Goal: Information Seeking & Learning: Learn about a topic

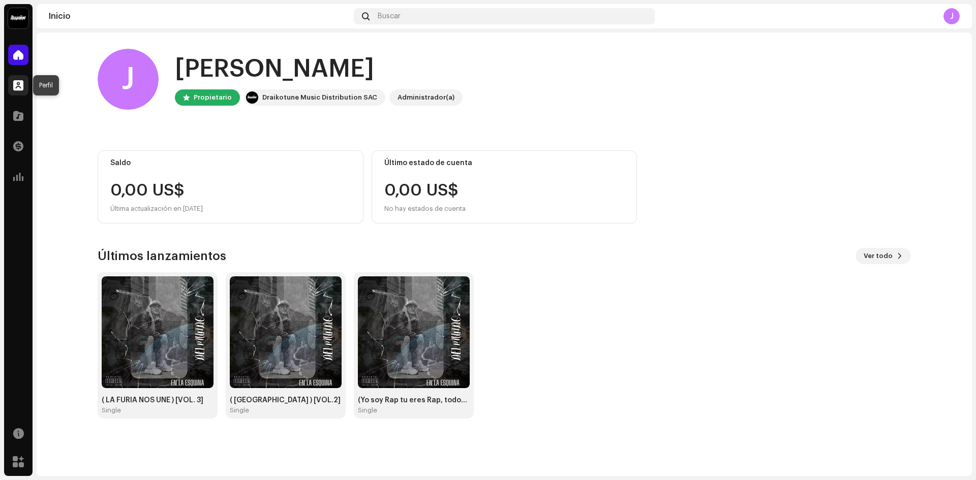
click at [18, 86] on span at bounding box center [18, 85] width 10 height 8
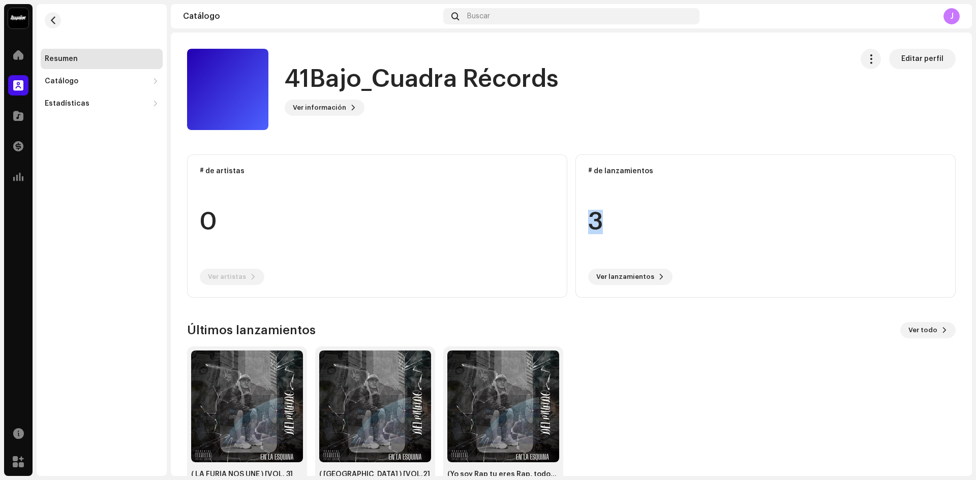
drag, startPoint x: 972, startPoint y: 137, endPoint x: 975, endPoint y: 196, distance: 58.5
click at [975, 196] on div "41Bajo_Cuadra Récords Inicio Perfil Catálogo Transacciones Estadísticas Recurso…" at bounding box center [488, 240] width 976 height 480
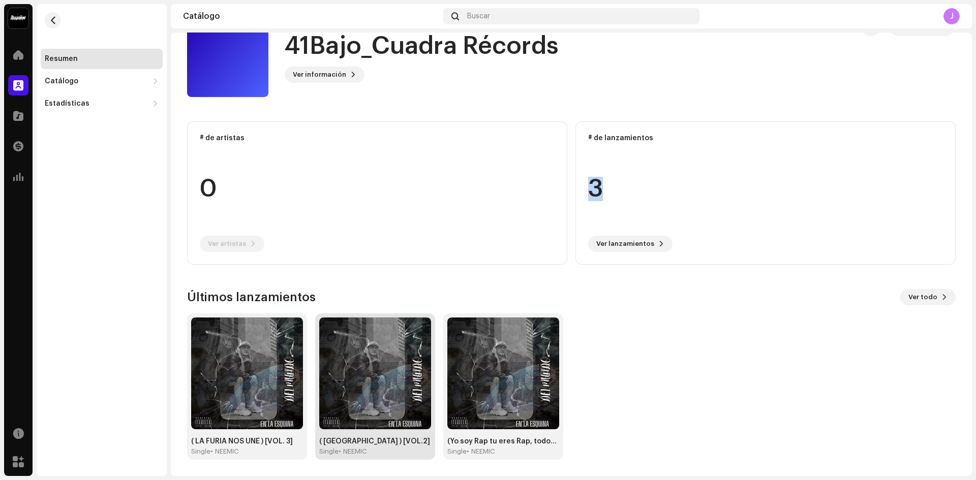
click at [360, 396] on img at bounding box center [375, 374] width 112 height 112
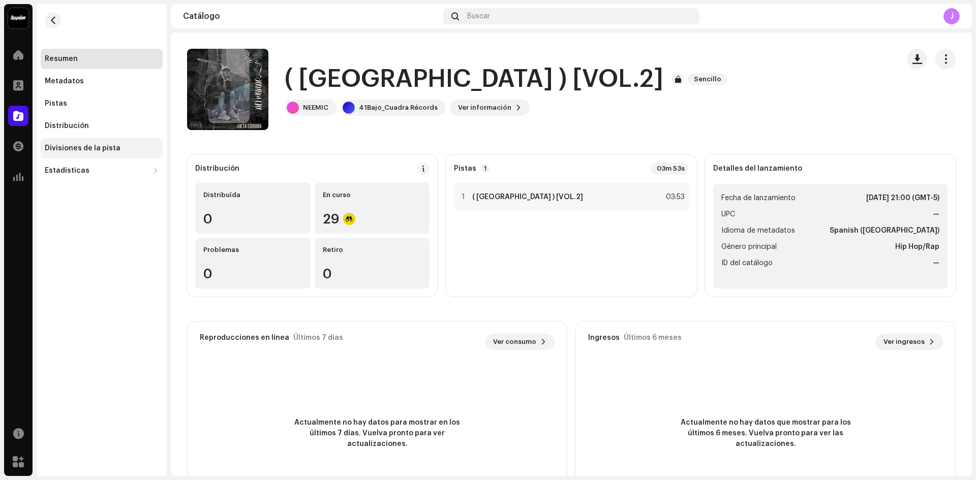
click at [80, 155] on div "Divisiones de la pista" at bounding box center [102, 148] width 122 height 20
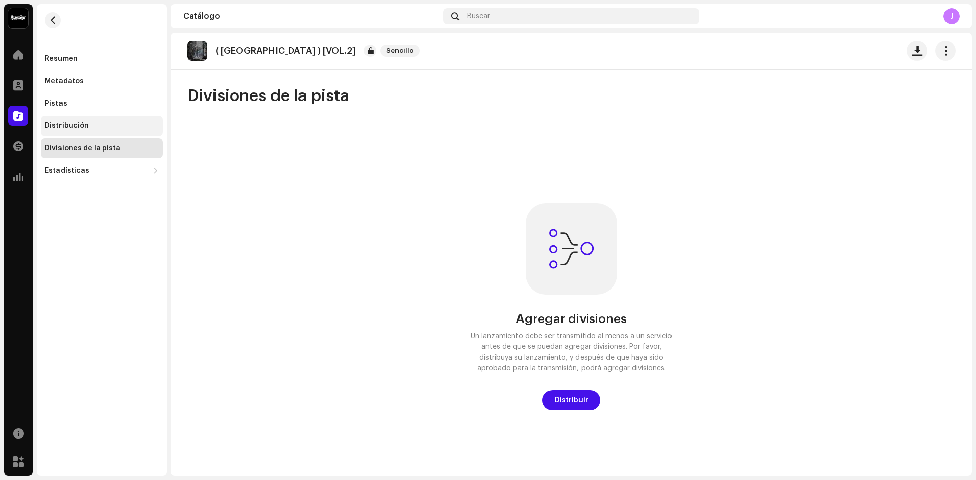
click at [68, 122] on div "Distribución" at bounding box center [67, 126] width 44 height 8
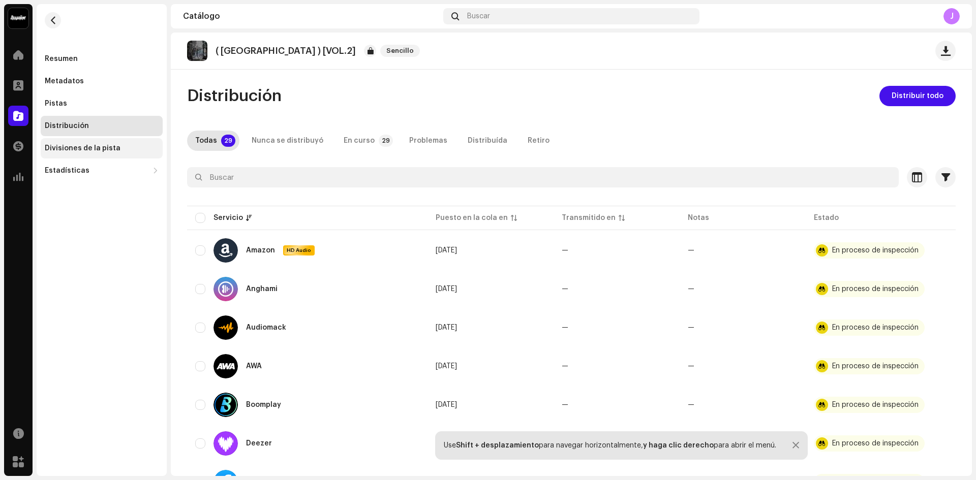
click at [80, 145] on div "Divisiones de la pista" at bounding box center [83, 148] width 76 height 8
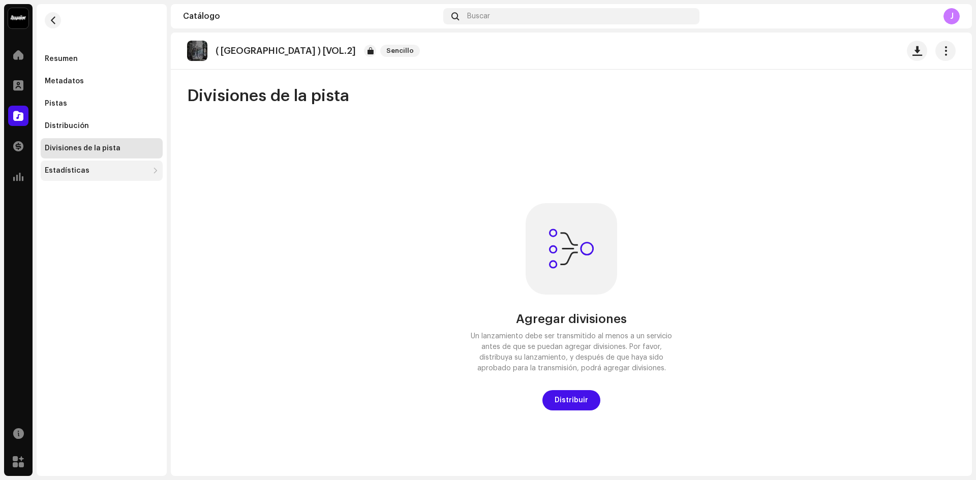
click at [85, 164] on div "Estadísticas" at bounding box center [102, 171] width 122 height 20
click at [77, 240] on div "Ingresos" at bounding box center [65, 238] width 32 height 8
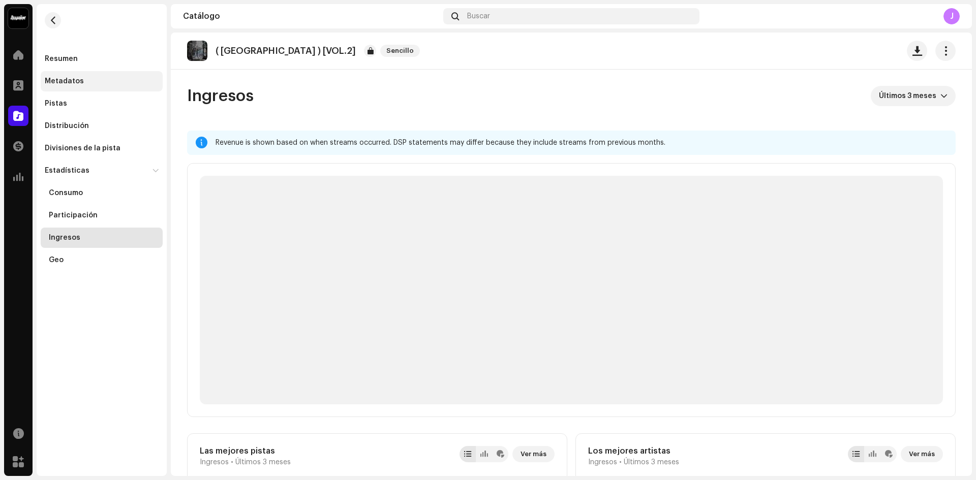
drag, startPoint x: 77, startPoint y: 240, endPoint x: 75, endPoint y: 83, distance: 157.0
click at [75, 83] on div "Metadatos" at bounding box center [64, 81] width 39 height 8
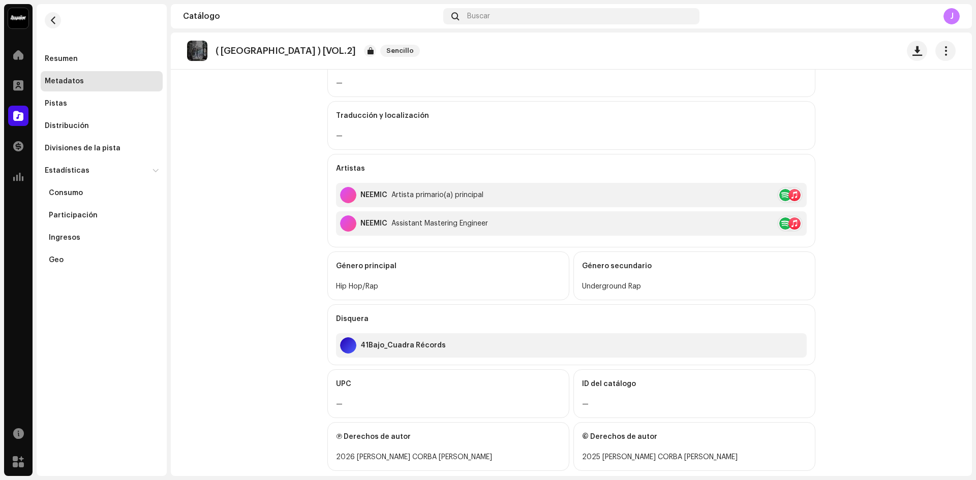
scroll to position [207, 0]
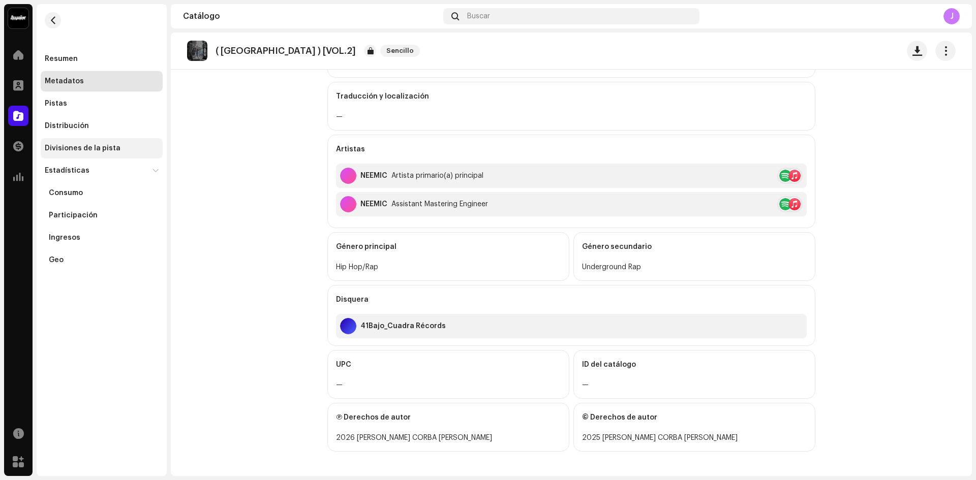
click at [77, 151] on div "Divisiones de la pista" at bounding box center [83, 148] width 76 height 8
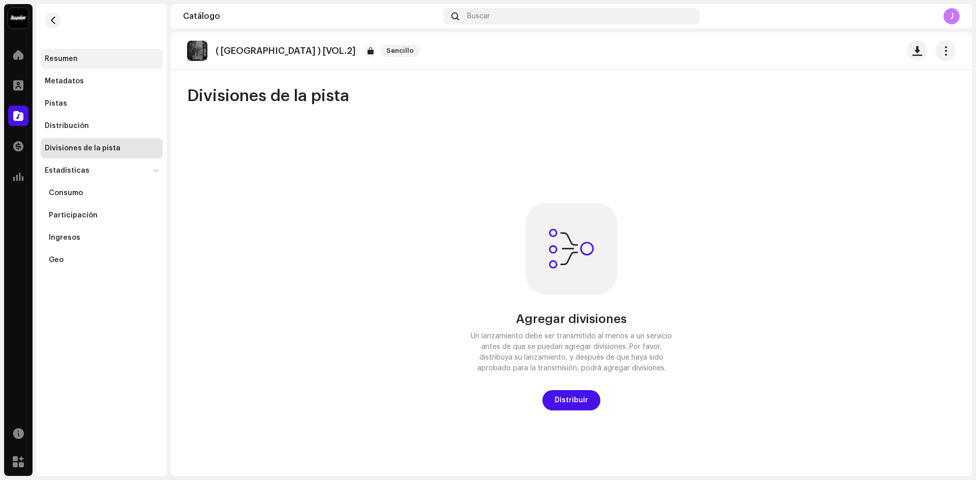
click at [57, 55] on div "Resumen" at bounding box center [61, 59] width 33 height 8
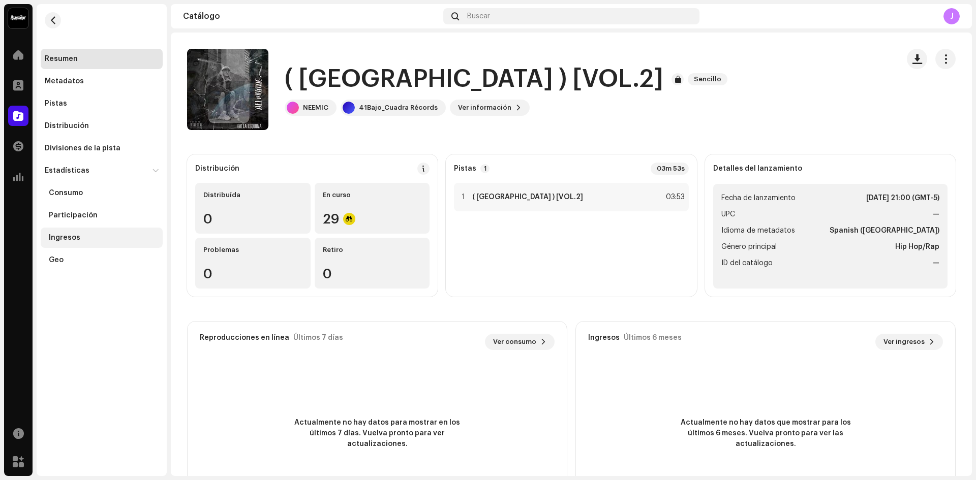
click at [83, 239] on div "Ingresos" at bounding box center [104, 238] width 110 height 8
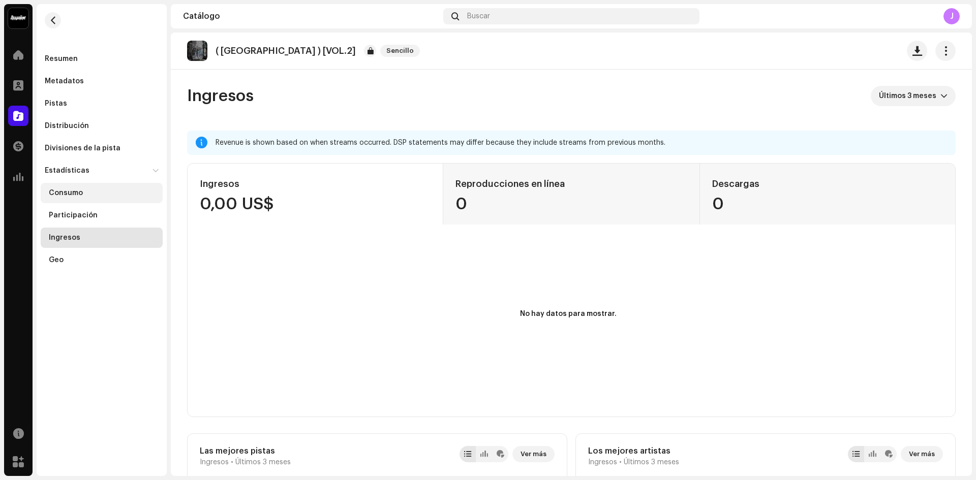
click at [79, 194] on div "Consumo" at bounding box center [66, 193] width 34 height 8
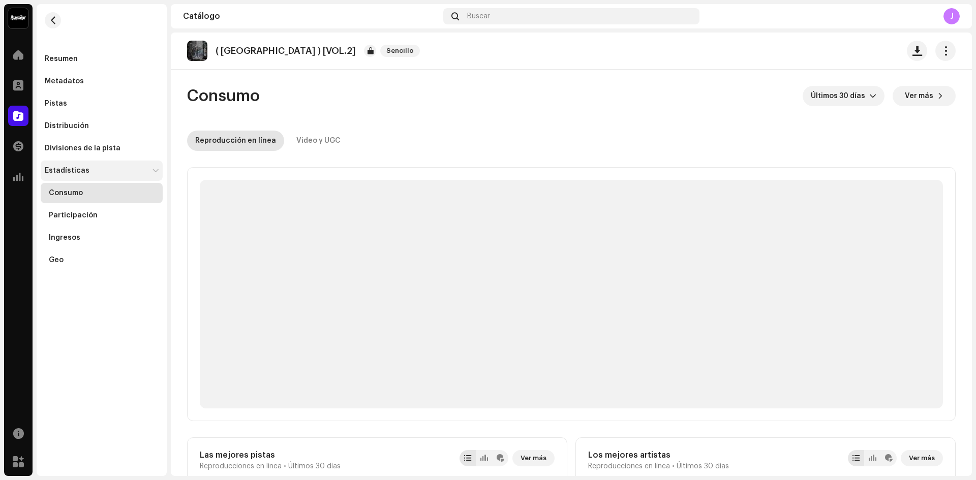
click at [60, 168] on div "Estadísticas" at bounding box center [67, 171] width 45 height 8
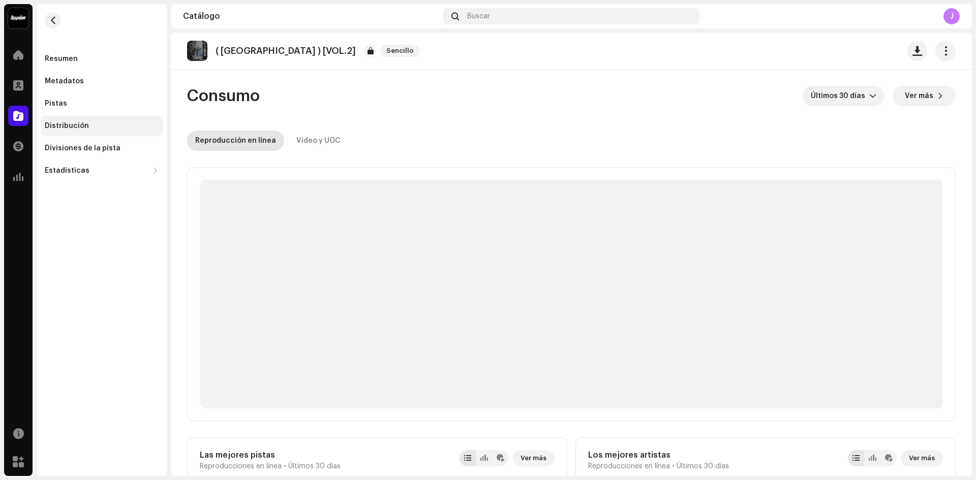
click at [65, 127] on div "Distribución" at bounding box center [67, 126] width 44 height 8
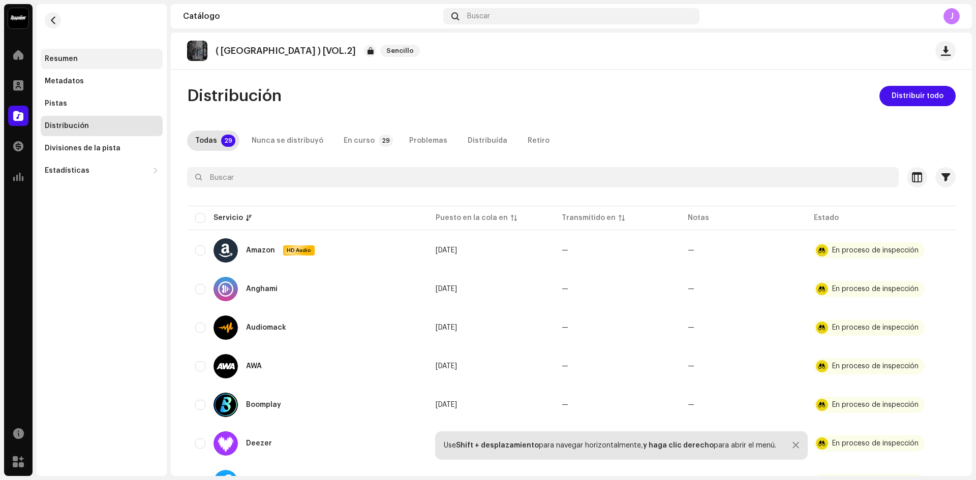
click at [61, 59] on div "Resumen" at bounding box center [61, 59] width 33 height 8
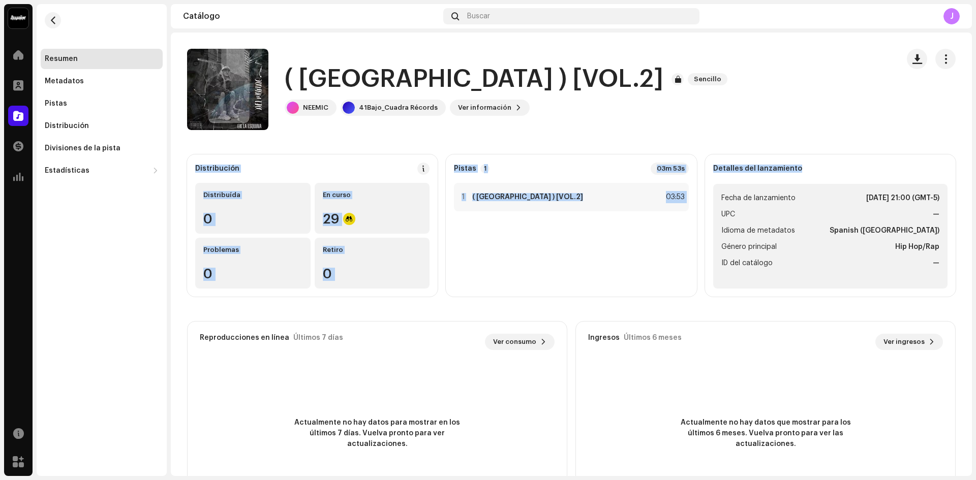
drag, startPoint x: 975, startPoint y: 93, endPoint x: 975, endPoint y: 146, distance: 52.3
click at [975, 146] on div "41Bajo_Cuadra Récords Inicio Perfil Catálogo Transacciones Estadísticas Recurso…" at bounding box center [488, 240] width 976 height 480
click at [973, 149] on div "41Bajo_Cuadra Récords Inicio Perfil Catálogo Transacciones Estadísticas Recurso…" at bounding box center [488, 240] width 976 height 480
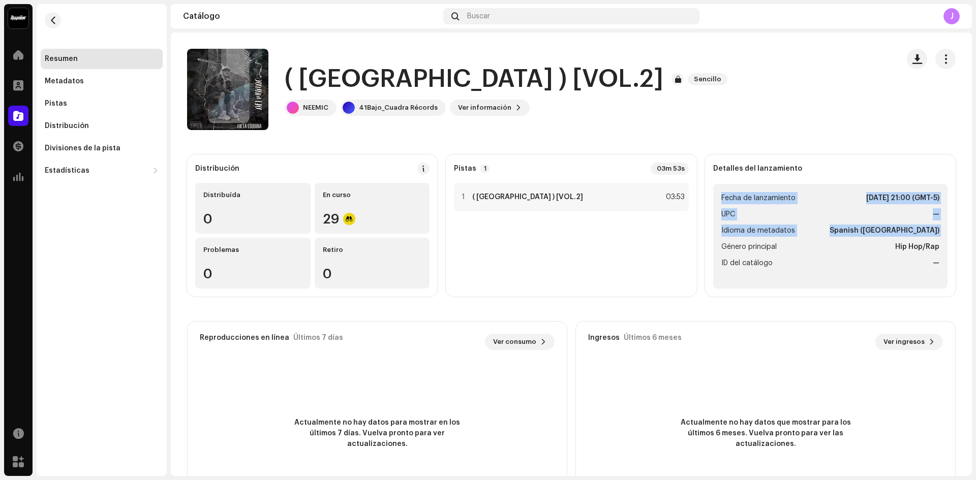
drag, startPoint x: 973, startPoint y: 149, endPoint x: 975, endPoint y: 234, distance: 84.9
click at [975, 234] on div "41Bajo_Cuadra Récords Inicio Perfil Catálogo Transacciones Estadísticas Recurso…" at bounding box center [488, 240] width 976 height 480
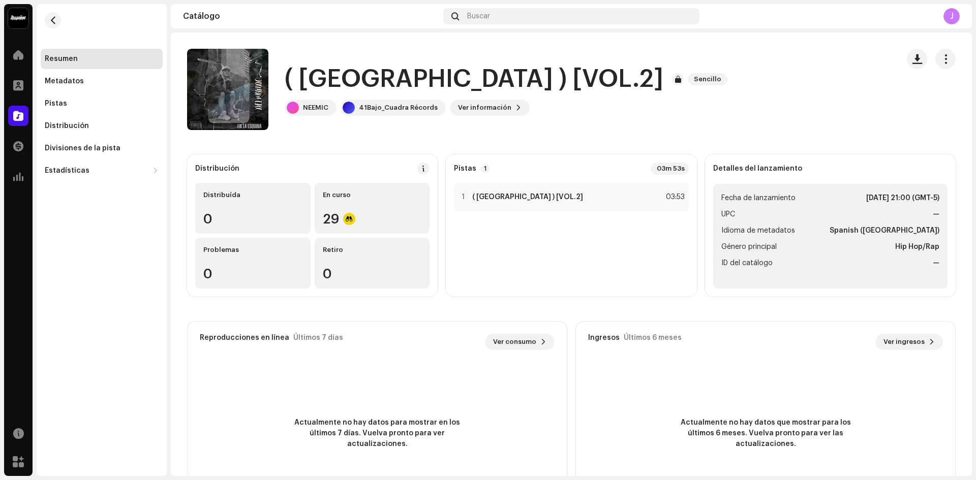
click at [131, 303] on div "Resumen Metadatos Pistas Distribución Divisiones de la pista Estadísticas Consu…" at bounding box center [102, 240] width 130 height 472
click at [67, 82] on div "Metadatos" at bounding box center [64, 81] width 39 height 8
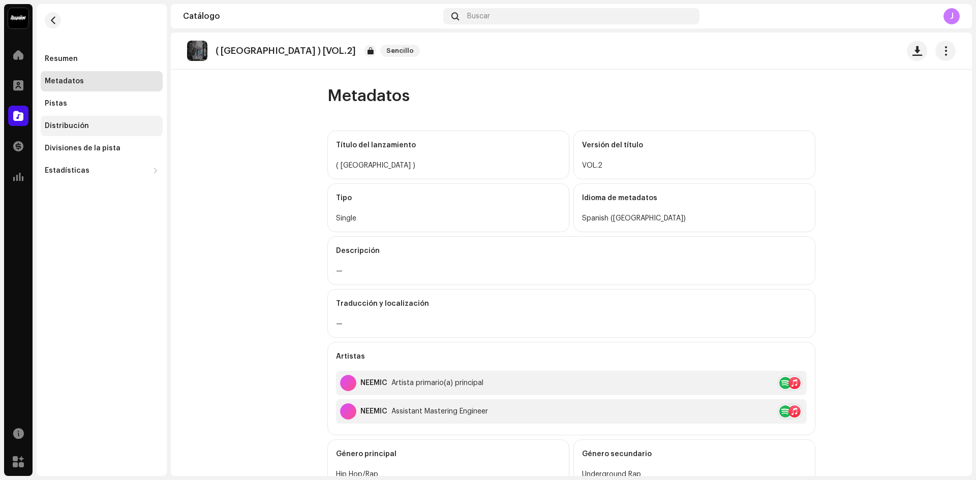
click at [80, 135] on div "Distribución" at bounding box center [102, 126] width 122 height 20
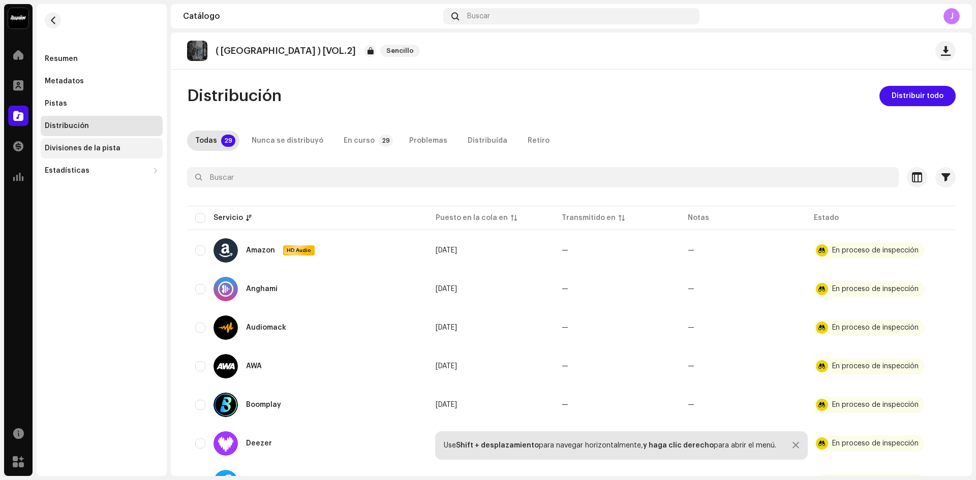
click at [97, 152] on div "Divisiones de la pista" at bounding box center [102, 148] width 122 height 20
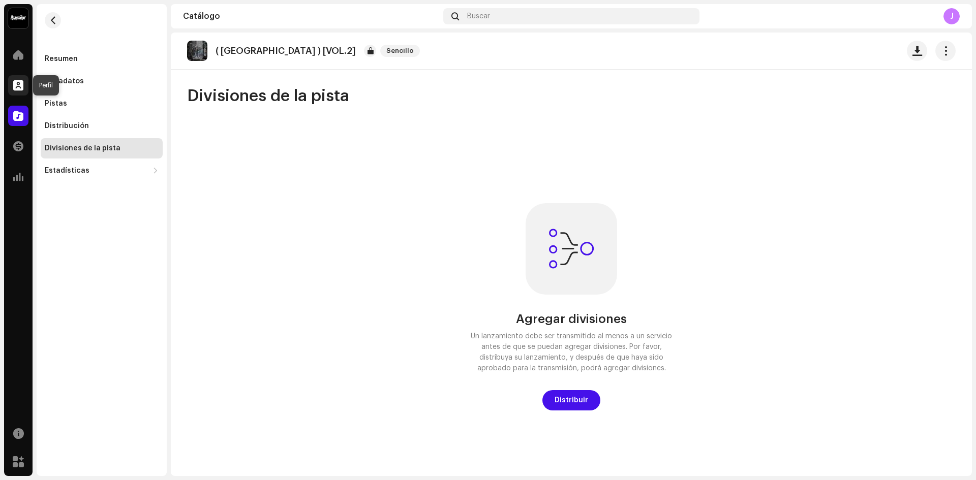
click at [16, 83] on span at bounding box center [18, 85] width 10 height 8
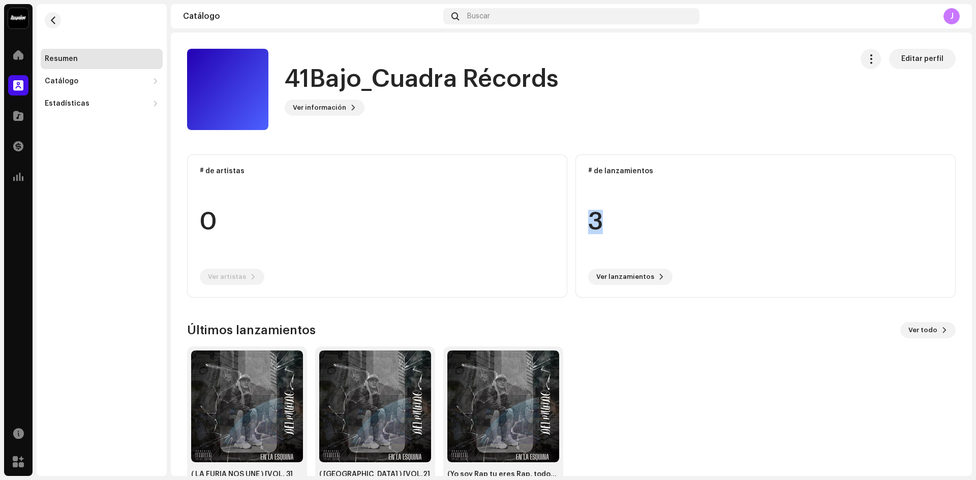
drag, startPoint x: 974, startPoint y: 176, endPoint x: 975, endPoint y: 240, distance: 63.5
click at [975, 240] on div "41Bajo_Cuadra Récords Inicio Perfil Catálogo Transacciones Estadísticas Recurso…" at bounding box center [488, 240] width 976 height 480
click at [257, 415] on img at bounding box center [247, 407] width 112 height 112
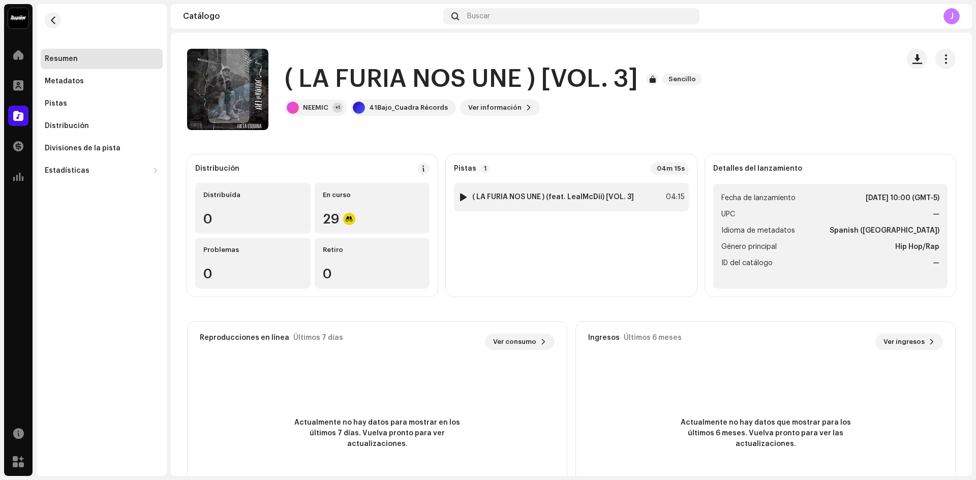
click at [460, 196] on div at bounding box center [463, 197] width 8 height 8
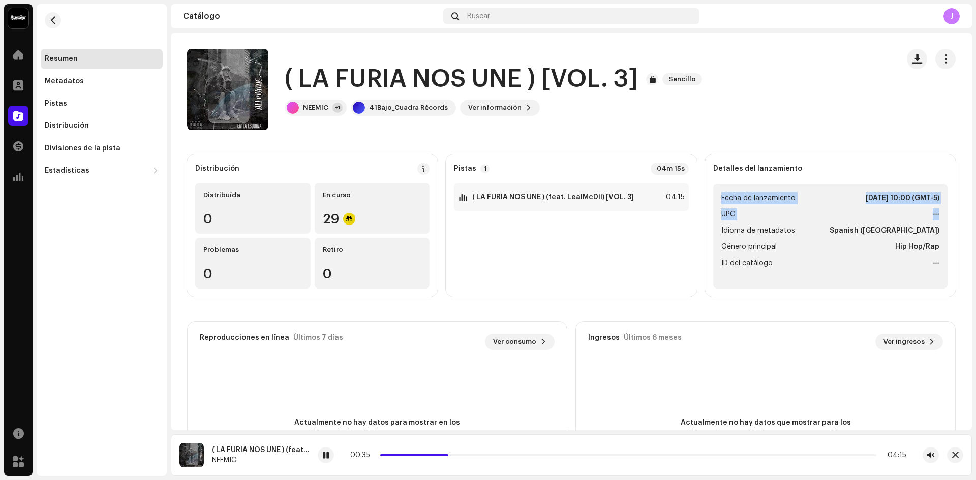
drag, startPoint x: 973, startPoint y: 159, endPoint x: 971, endPoint y: 215, distance: 56.4
click at [971, 215] on div "41Bajo_Cuadra Récords Inicio Perfil Catálogo Transacciones Estadísticas Recurso…" at bounding box center [488, 240] width 976 height 480
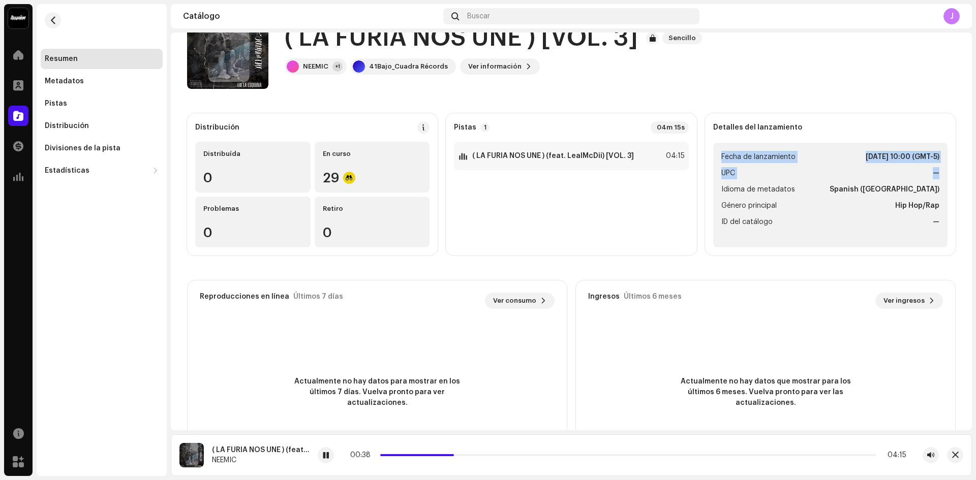
scroll to position [38, 0]
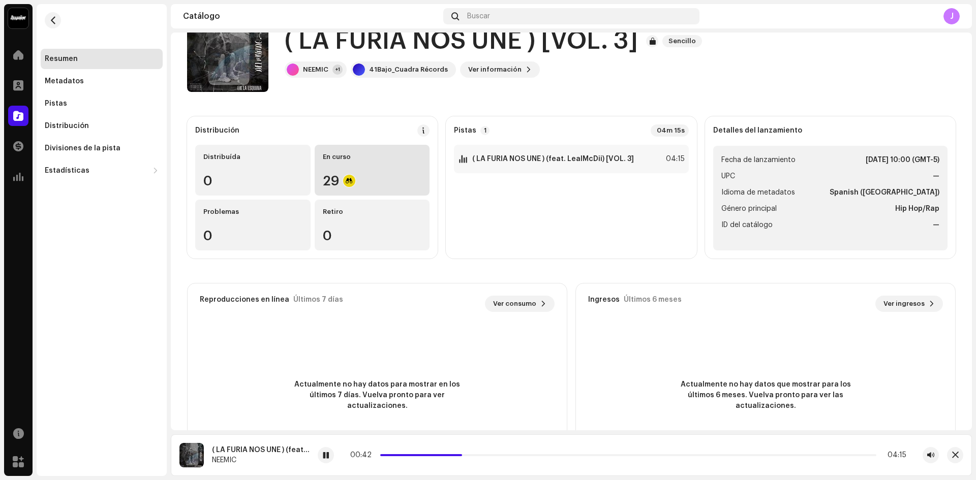
click at [338, 176] on div "29" at bounding box center [372, 180] width 99 height 13
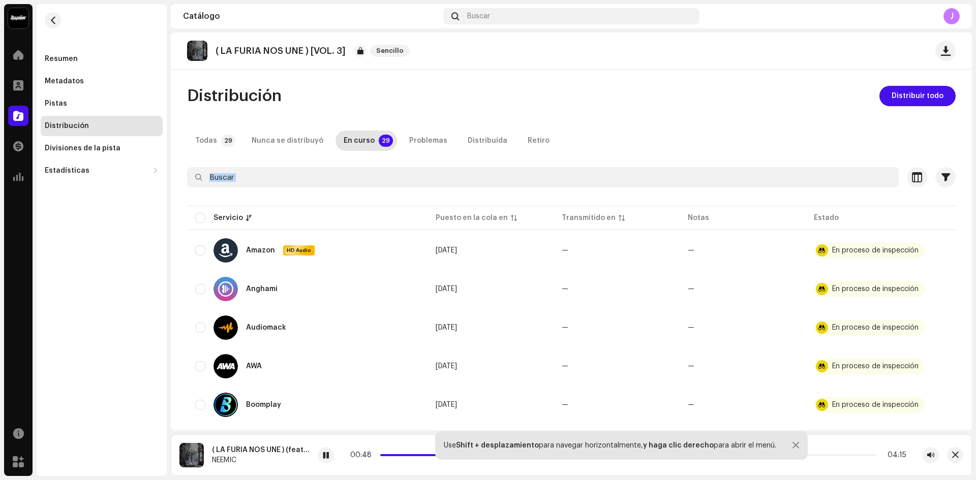
drag, startPoint x: 974, startPoint y: 129, endPoint x: 975, endPoint y: 175, distance: 46.3
click at [975, 175] on div "41Bajo_Cuadra Récords Inicio Perfil Catálogo Transacciones Estadísticas Recurso…" at bounding box center [488, 240] width 976 height 480
click at [84, 104] on div "Pistas" at bounding box center [102, 104] width 114 height 8
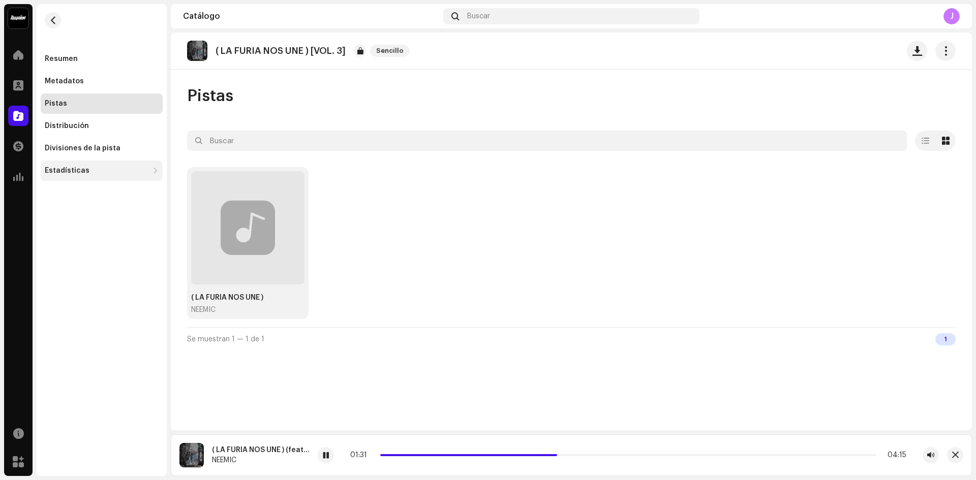
click at [74, 168] on div "Estadísticas" at bounding box center [67, 171] width 45 height 8
click at [77, 216] on div "Participación" at bounding box center [73, 215] width 49 height 8
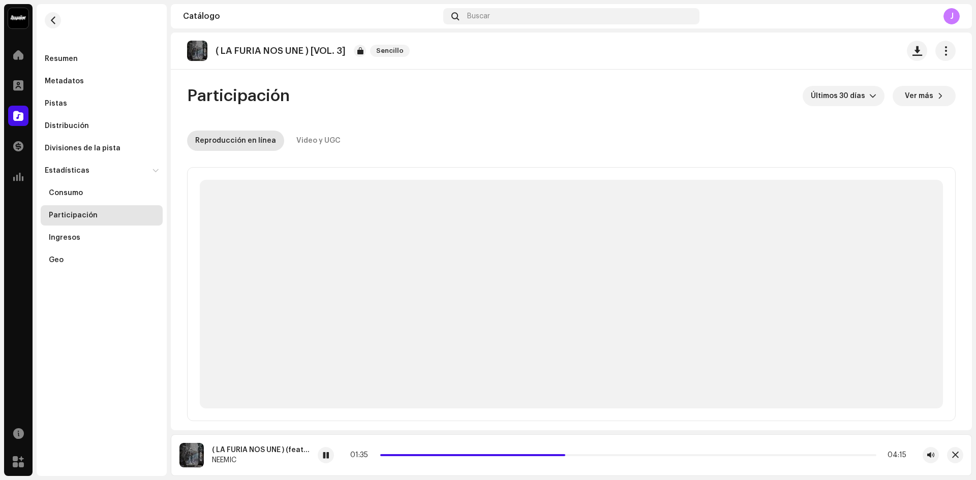
click at [77, 216] on div "Participación" at bounding box center [73, 215] width 49 height 8
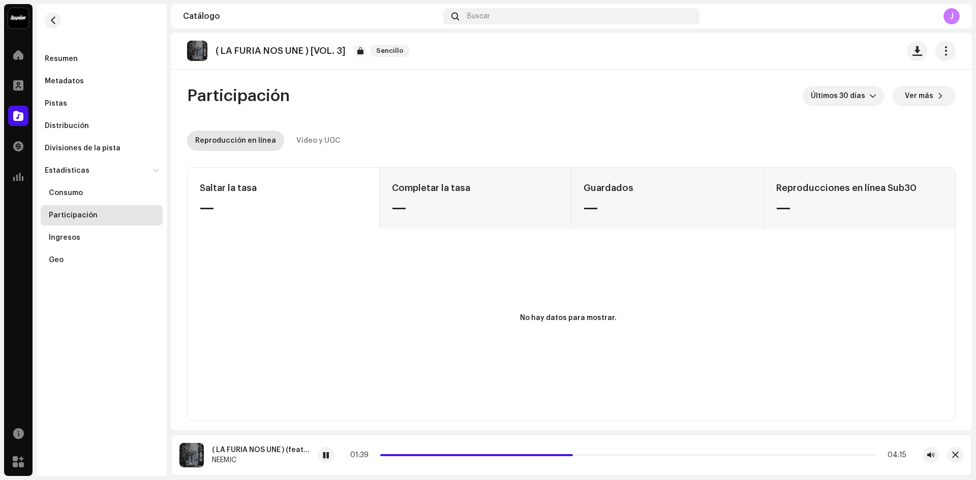
click at [73, 248] on div "Consumo Participación Ingresos Geo" at bounding box center [102, 225] width 122 height 89
click at [70, 245] on div "Ingresos" at bounding box center [102, 238] width 122 height 20
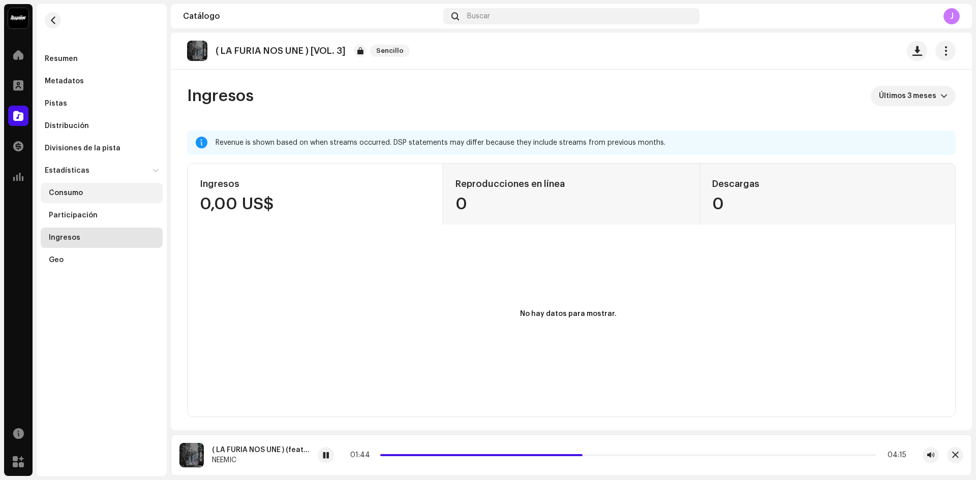
click at [83, 193] on div "Consumo" at bounding box center [104, 193] width 110 height 8
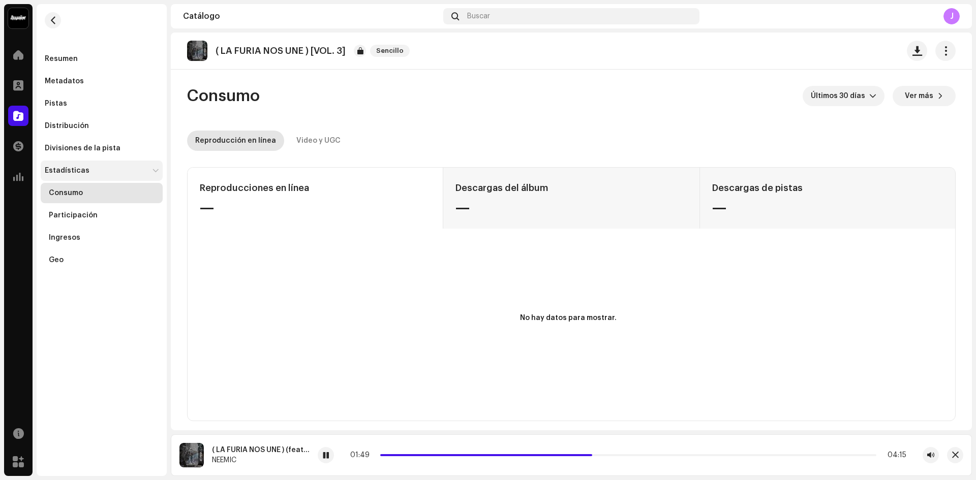
click at [78, 166] on div "Estadísticas" at bounding box center [102, 171] width 122 height 20
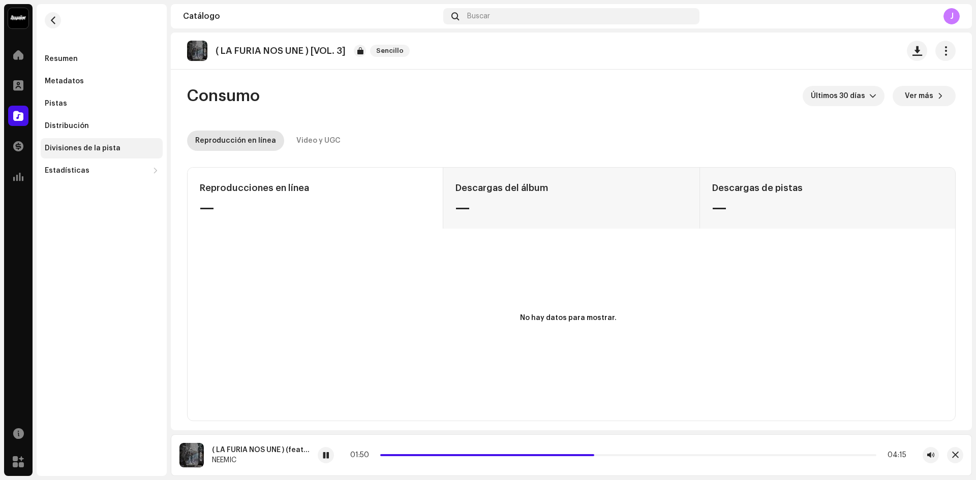
click at [71, 143] on div "Divisiones de la pista" at bounding box center [102, 148] width 122 height 20
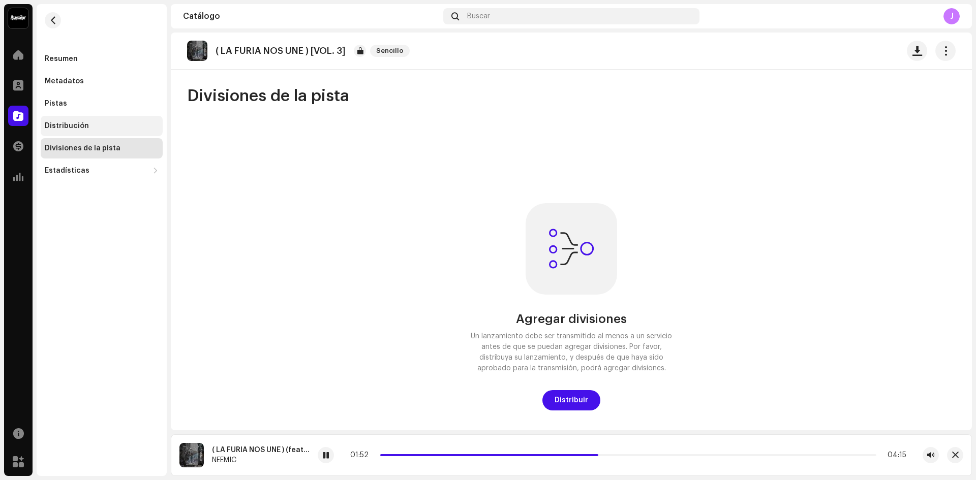
click at [54, 119] on div "Distribución" at bounding box center [102, 126] width 122 height 20
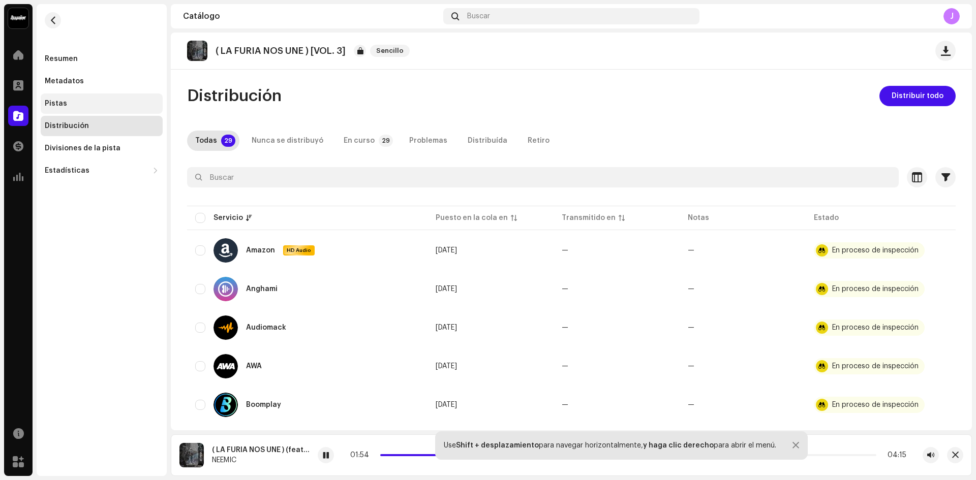
click at [53, 99] on div "Pistas" at bounding box center [102, 103] width 122 height 20
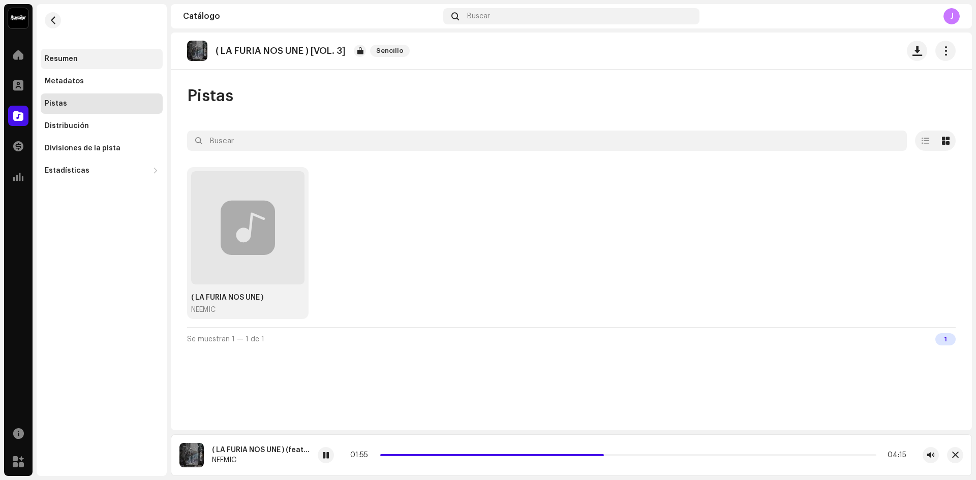
click at [59, 67] on div "Resumen" at bounding box center [102, 59] width 122 height 20
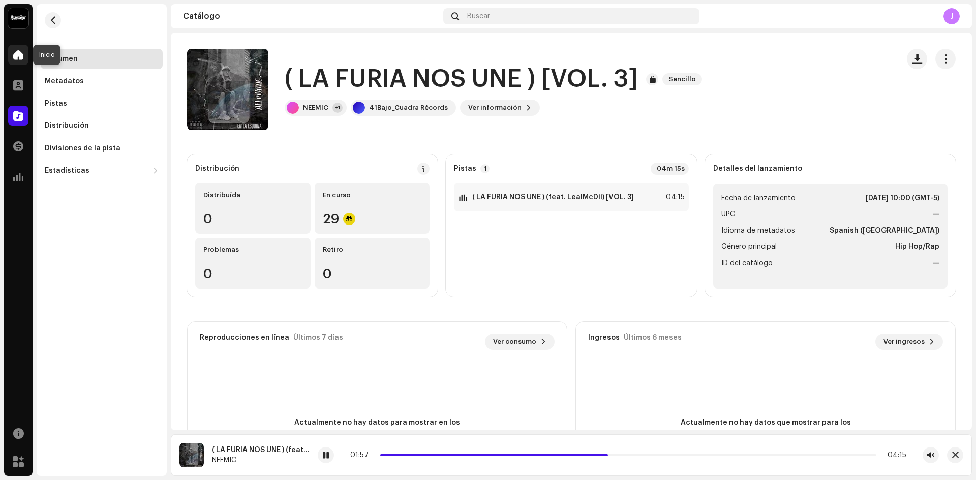
click at [20, 54] on span at bounding box center [18, 55] width 10 height 8
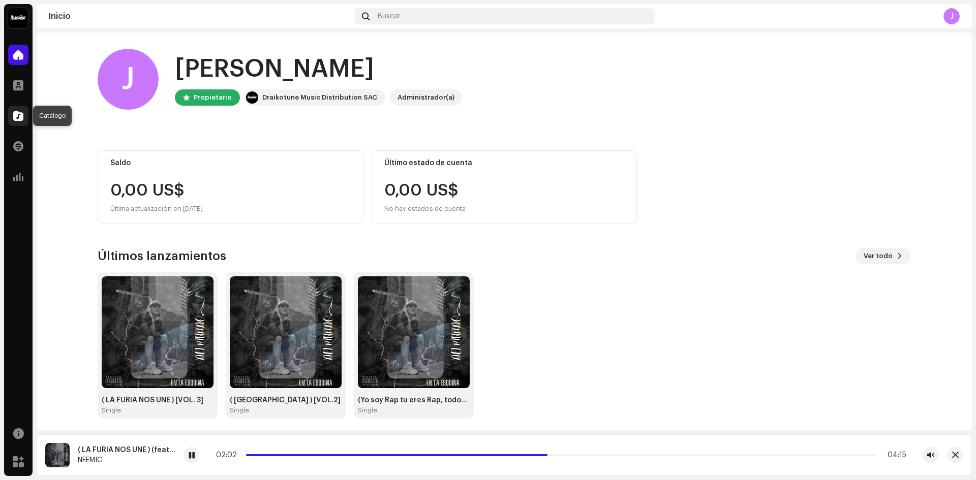
click at [17, 114] on span at bounding box center [18, 116] width 10 height 8
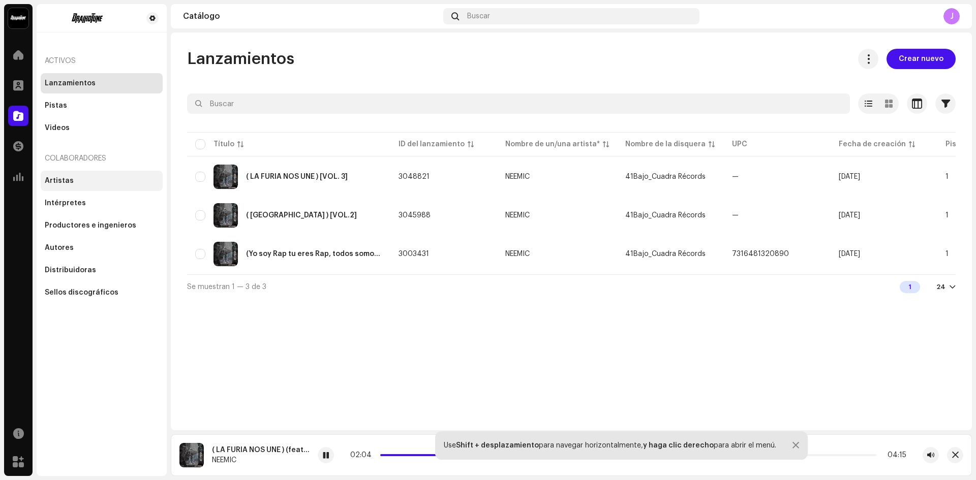
click at [76, 182] on div "Artistas" at bounding box center [102, 181] width 114 height 8
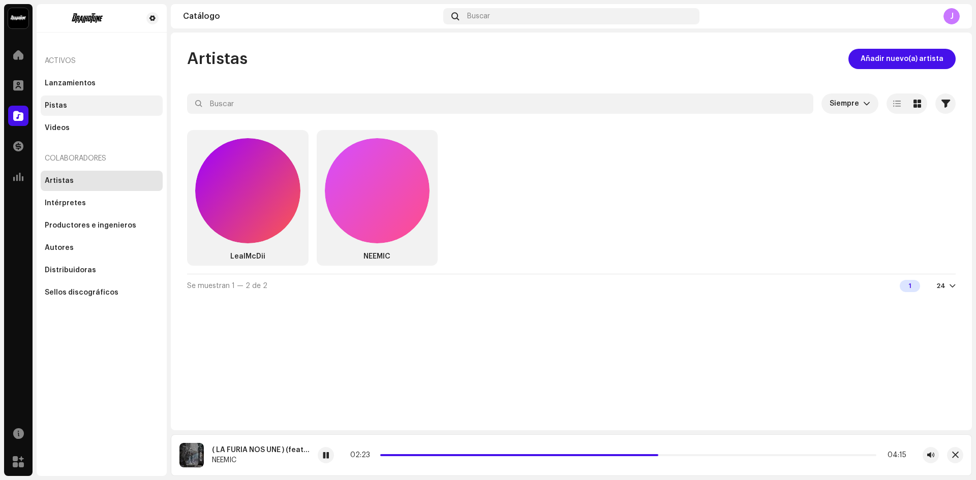
click at [70, 111] on div "Pistas" at bounding box center [102, 106] width 122 height 20
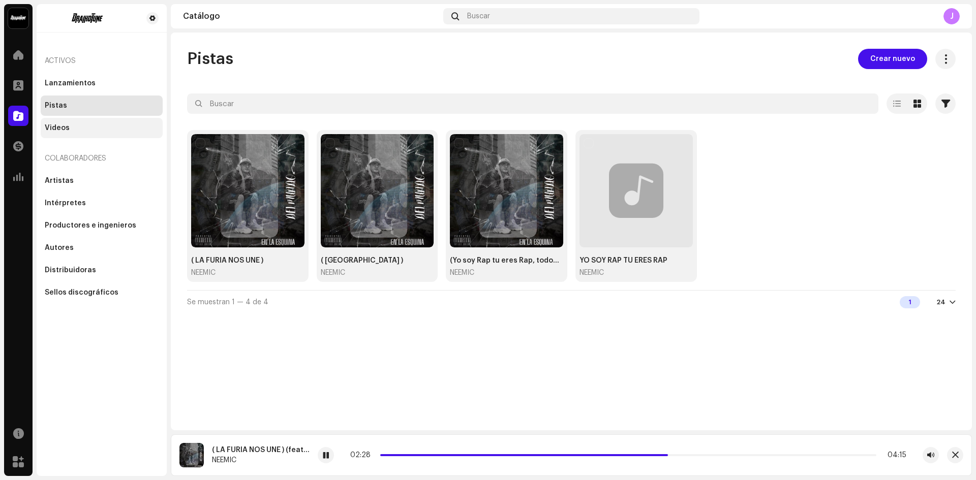
click at [71, 124] on div "Videos" at bounding box center [102, 128] width 114 height 8
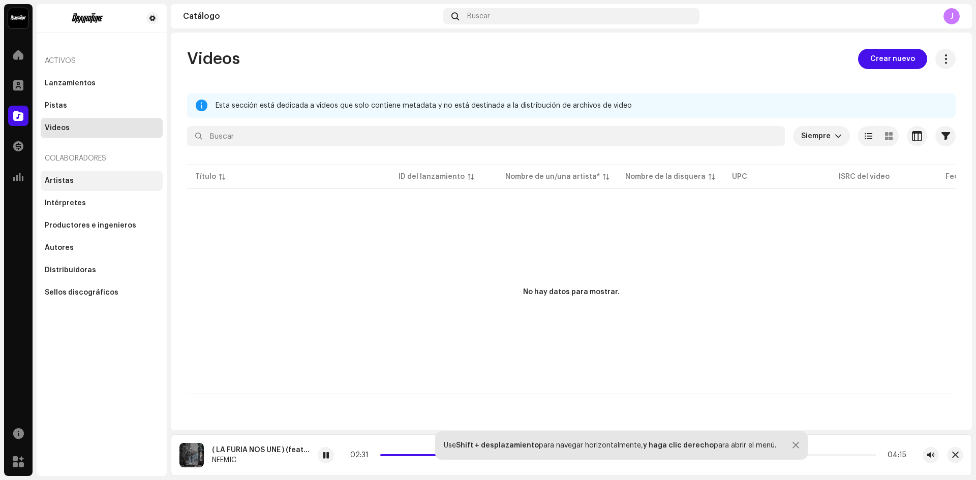
click at [64, 175] on div "Artistas" at bounding box center [102, 181] width 122 height 20
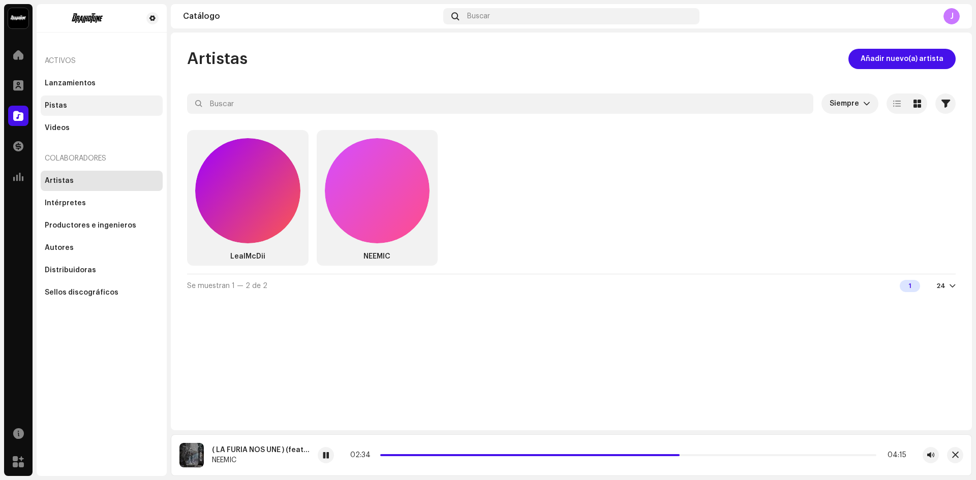
click at [69, 98] on div "Pistas" at bounding box center [102, 106] width 122 height 20
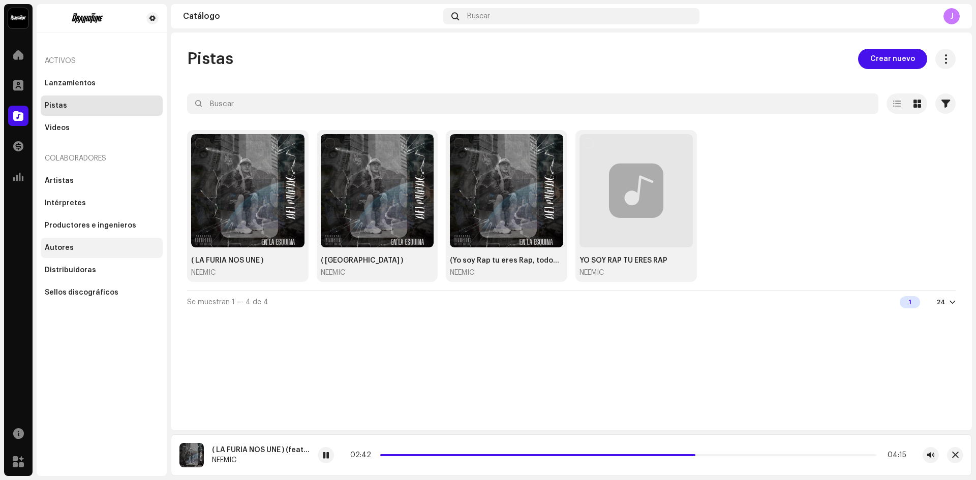
click at [69, 247] on div "Autores" at bounding box center [59, 248] width 29 height 8
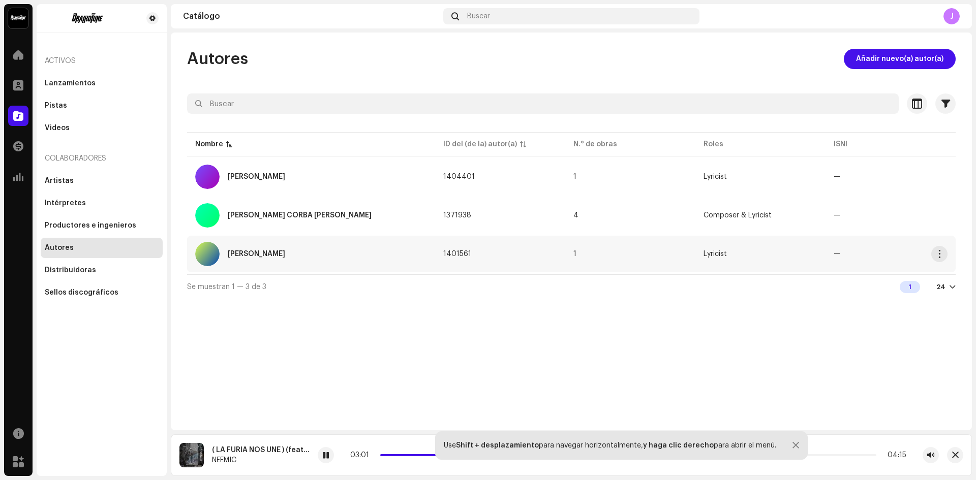
click at [774, 247] on td "Lyricist" at bounding box center [760, 254] width 130 height 37
